Goal: Find specific page/section: Find specific page/section

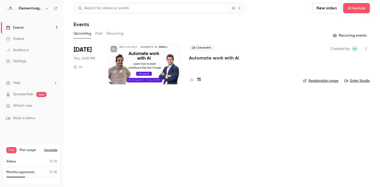
click at [199, 79] on h4 "11" at bounding box center [199, 79] width 4 height 7
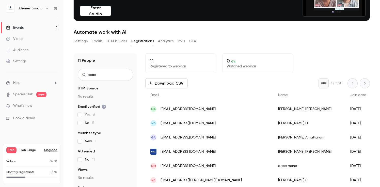
scroll to position [50, 0]
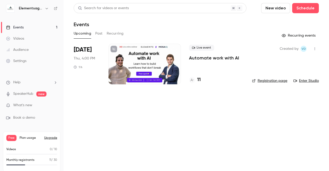
scroll to position [4, 0]
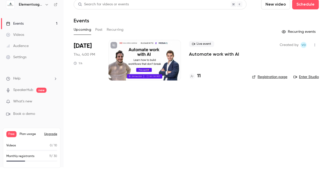
click at [202, 78] on div "11" at bounding box center [216, 76] width 55 height 7
click at [201, 78] on div "11" at bounding box center [216, 76] width 55 height 7
click at [198, 75] on h4 "11" at bounding box center [199, 76] width 4 height 7
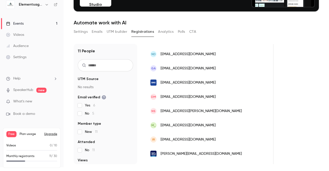
scroll to position [60, 0]
